Goal: Book appointment/travel/reservation

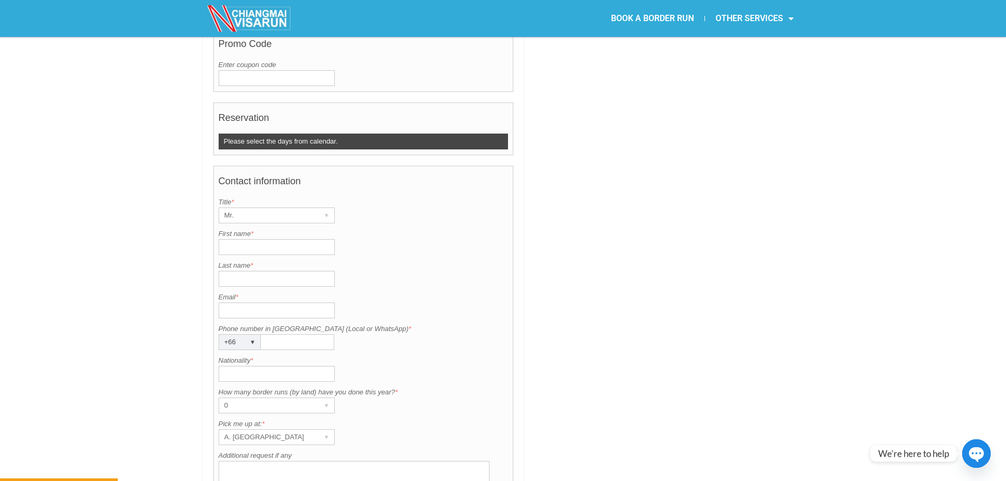
scroll to position [661, 0]
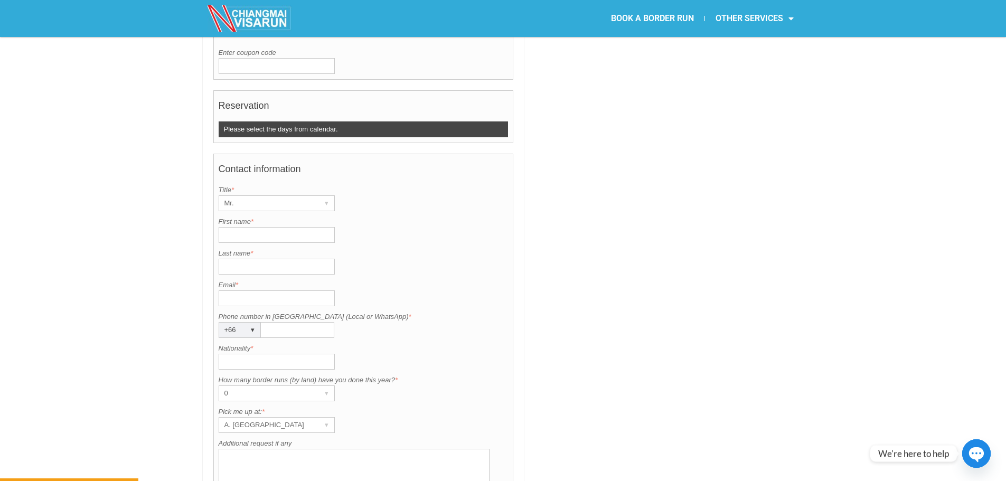
click at [267, 227] on input "First name *" at bounding box center [277, 235] width 116 height 16
type input "Mathias"
type input "Olive"
type input "mathias.olive@gmail.com"
click at [277, 322] on input "Phone number in Thailand (Local or WhatsApp) *" at bounding box center [297, 330] width 73 height 16
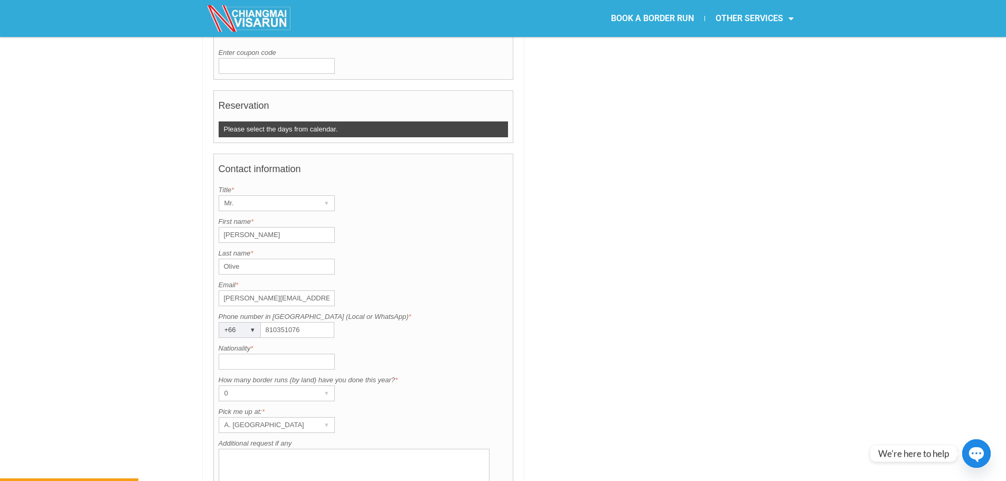
type input "810351076"
click at [273, 354] on input "Nationality *" at bounding box center [277, 362] width 116 height 16
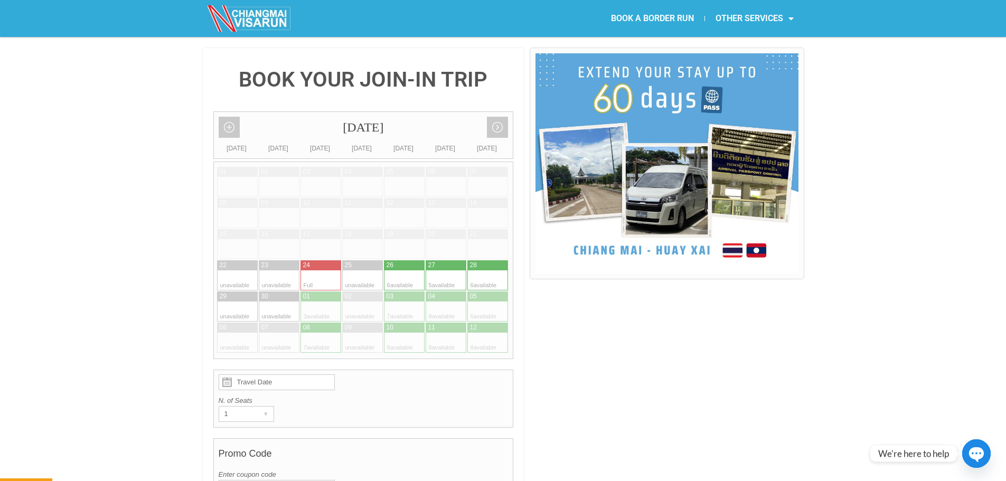
scroll to position [239, 0]
type input "FR"
click at [319, 302] on div at bounding box center [311, 312] width 21 height 20
type input "01 October 2025"
radio input "true"
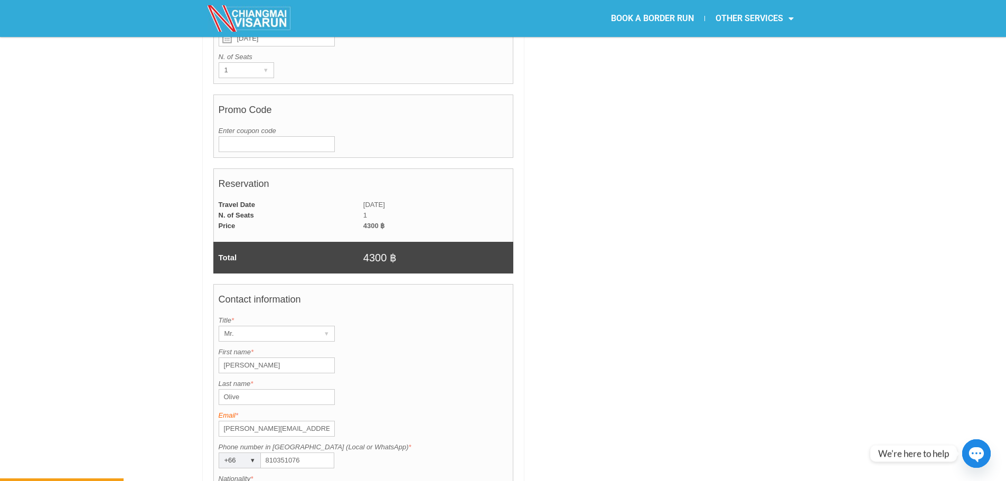
scroll to position [900, 0]
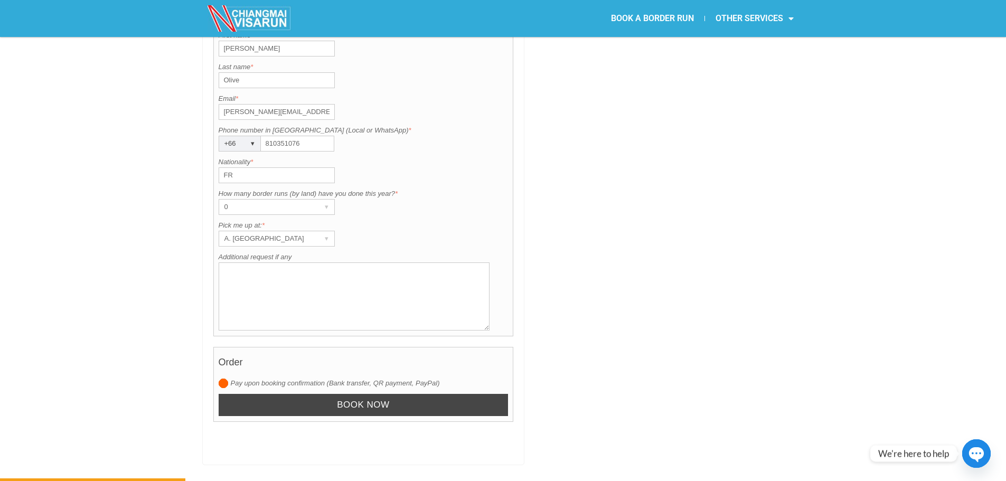
click at [325, 394] on input "Book now" at bounding box center [364, 405] width 290 height 23
